Goal: Communication & Community: Ask a question

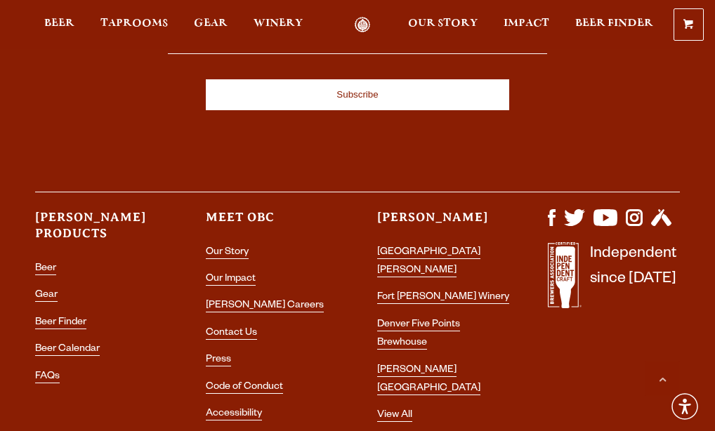
scroll to position [3725, 0]
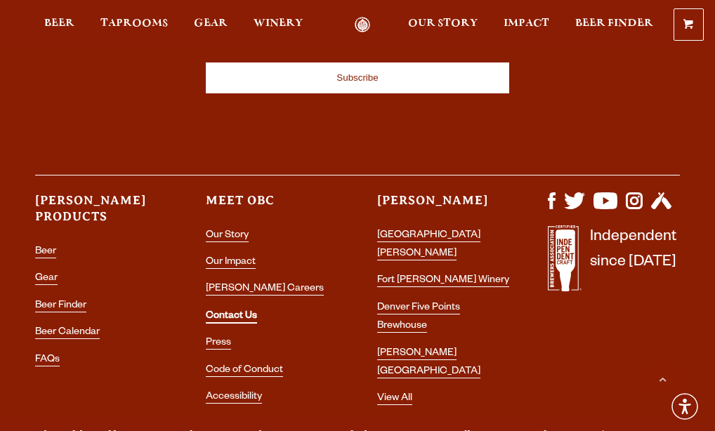
click at [239, 311] on link "Contact Us" at bounding box center [231, 317] width 51 height 13
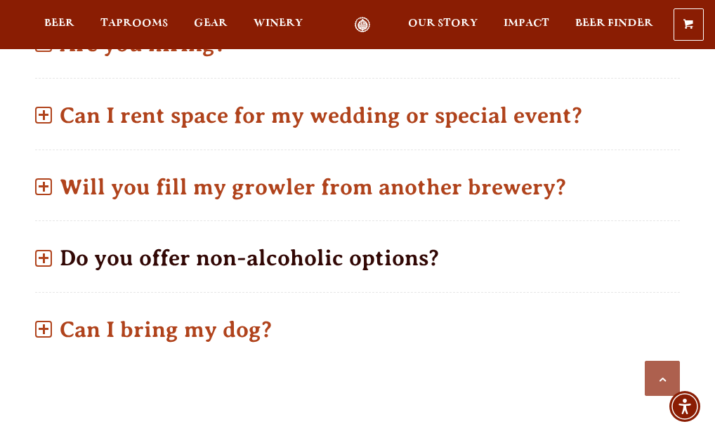
scroll to position [890, 0]
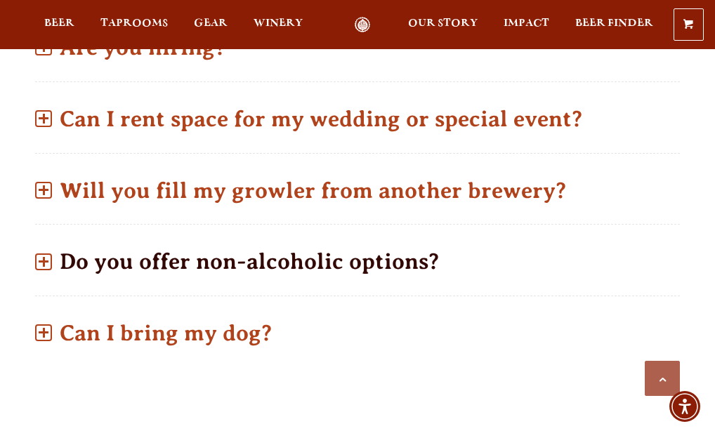
click at [331, 190] on p "Will you fill my growler from another brewery?" at bounding box center [357, 191] width 645 height 50
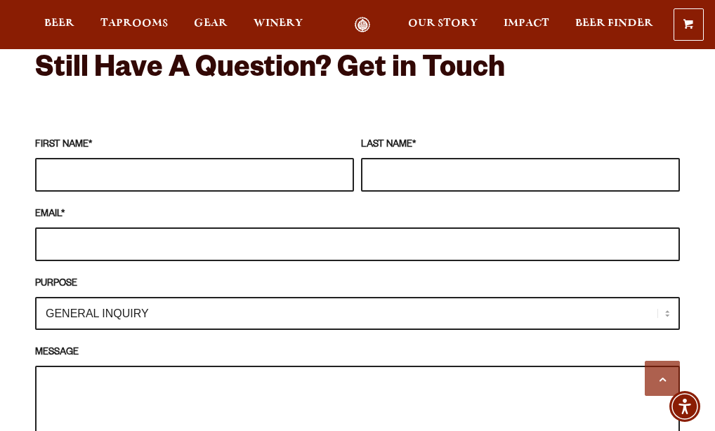
scroll to position [1425, 0]
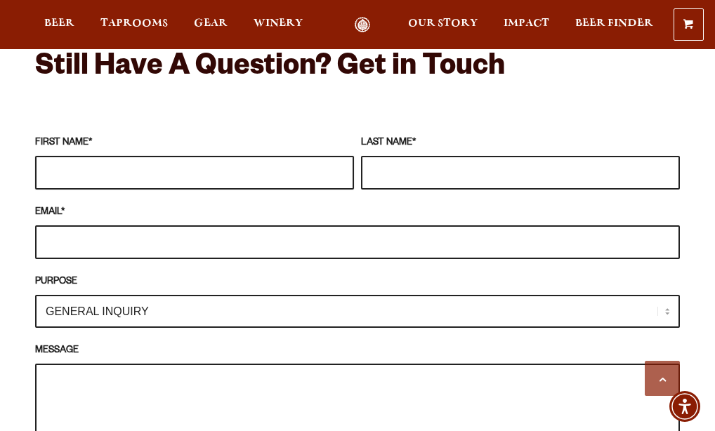
click at [273, 156] on input "FIRST NAME *" at bounding box center [194, 173] width 319 height 34
type input "Kaitlyn"
type input "Mooney"
type input "kmooney@hsppr.org"
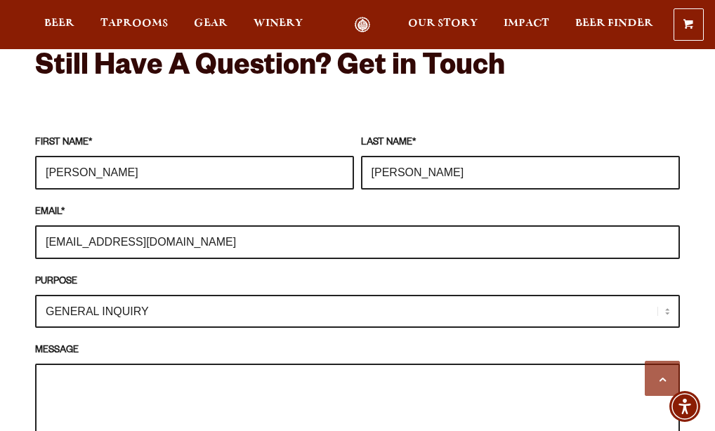
click at [164, 295] on select "GENERAL INQUIRY TAPROOM / BREWERY WINERY BOOK A TOUR MEDIA INQUIRY GEAR SHOP OD…" at bounding box center [357, 311] width 645 height 33
select select "TAPROOM / BREWERY"
click at [35, 295] on select "GENERAL INQUIRY TAPROOM / BREWERY WINERY BOOK A TOUR MEDIA INQUIRY GEAR SHOP OD…" at bounding box center [357, 311] width 645 height 33
click at [226, 371] on textarea "MESSAGE" at bounding box center [357, 433] width 645 height 139
paste textarea "We do have beverage spots open with no vendor fee but in-kind donation of produ…"
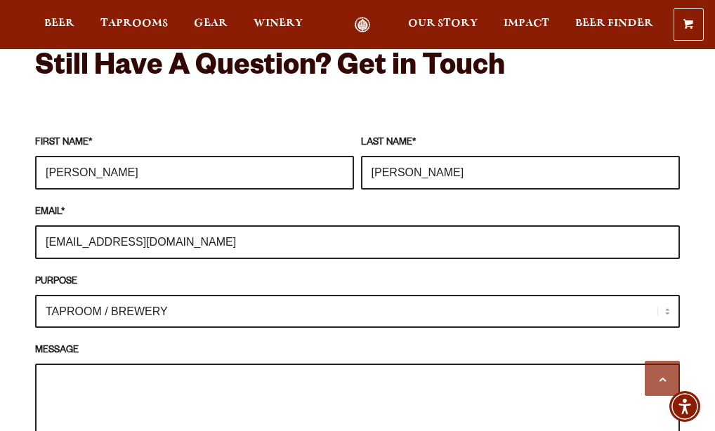
type textarea "We do have beverage spots open with no vendor fee but in-kind donation of produ…"
paste textarea "Hi friend! My name is Kaitlyn, the Events Specialist for Humane Society Pikes P…"
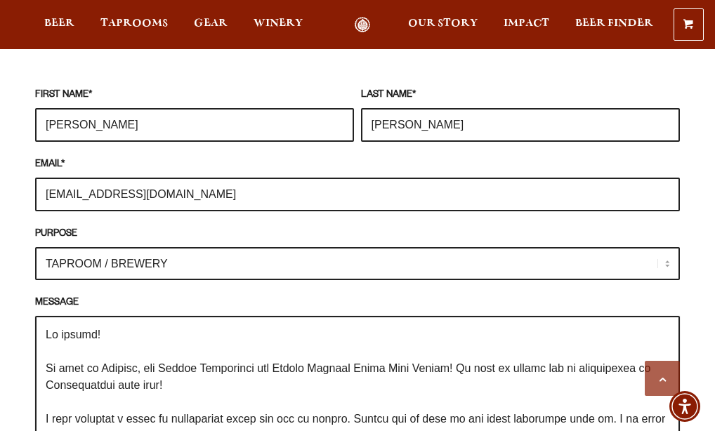
scroll to position [275, 0]
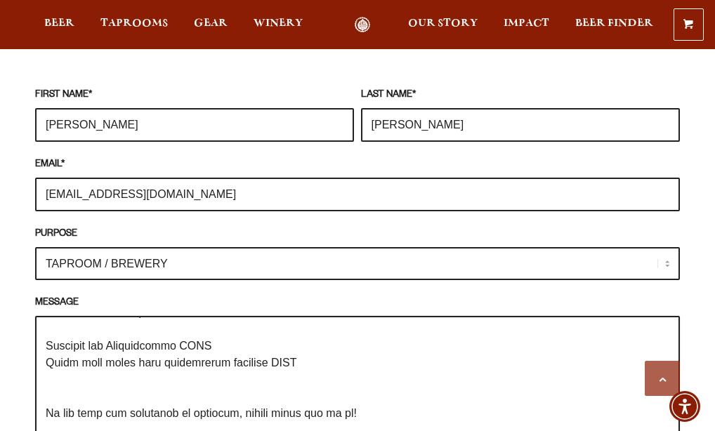
drag, startPoint x: 236, startPoint y: 371, endPoint x: 257, endPoint y: 328, distance: 47.7
click at [257, 328] on textarea "MESSAGE" at bounding box center [357, 385] width 645 height 139
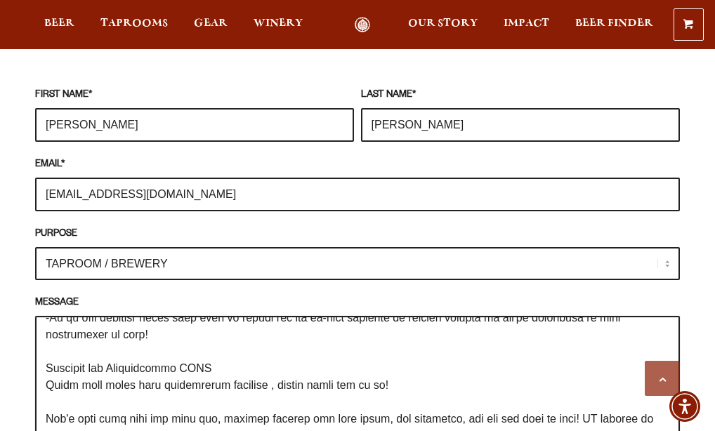
scroll to position [236, 0]
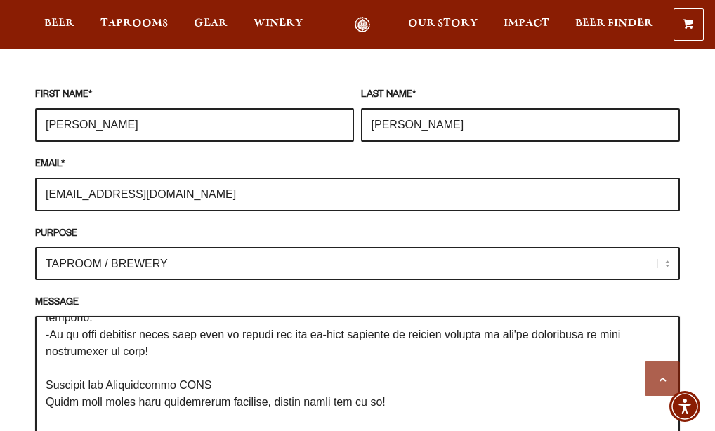
click at [52, 365] on textarea "MESSAGE" at bounding box center [357, 385] width 645 height 139
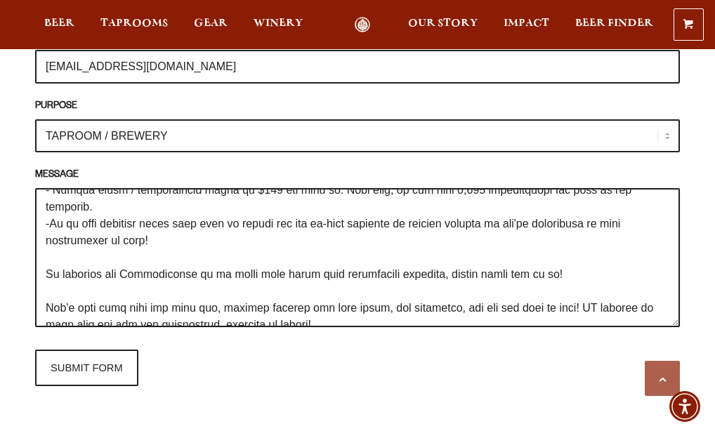
scroll to position [1601, 0]
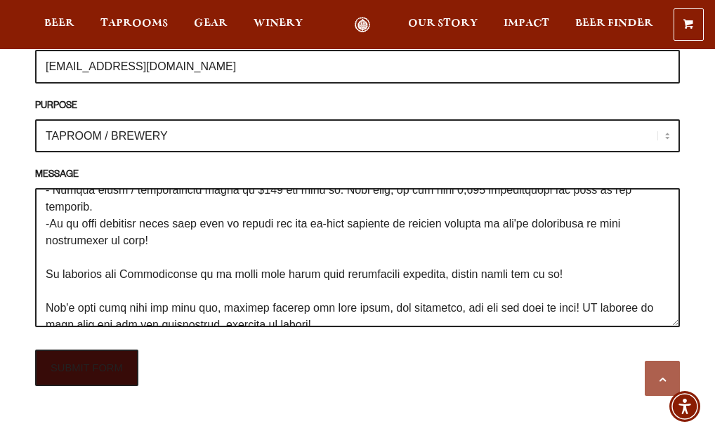
type textarea "Hi friend! My name is Kaitlyn, the Events Specialist for Humane Society Pikes P…"
click at [99, 358] on input "SUBMIT FORM" at bounding box center [86, 368] width 103 height 37
type input "Sending"
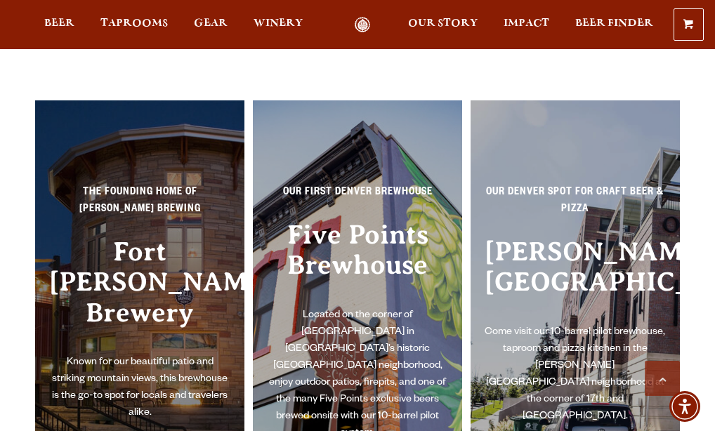
scroll to position [1600, 0]
